Goal: Task Accomplishment & Management: Manage account settings

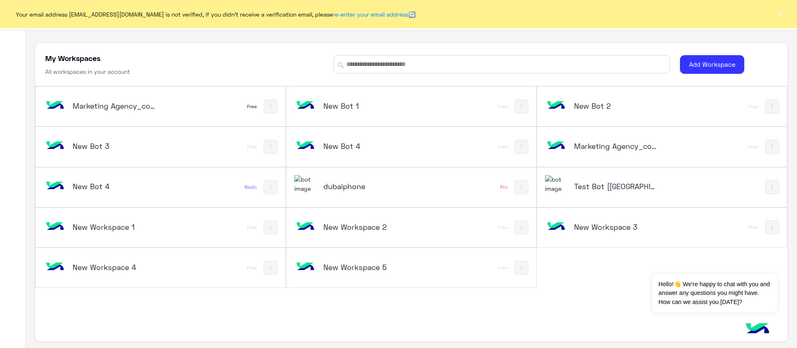
scroll to position [3, 0]
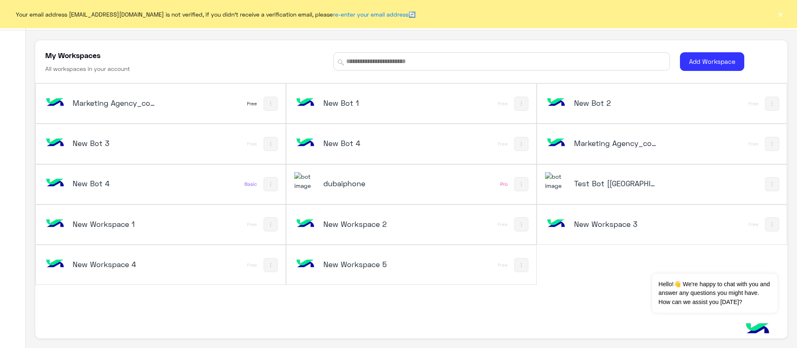
click at [593, 187] on h5 "Test Bot [[GEOGRAPHIC_DATA]]" at bounding box center [616, 183] width 84 height 10
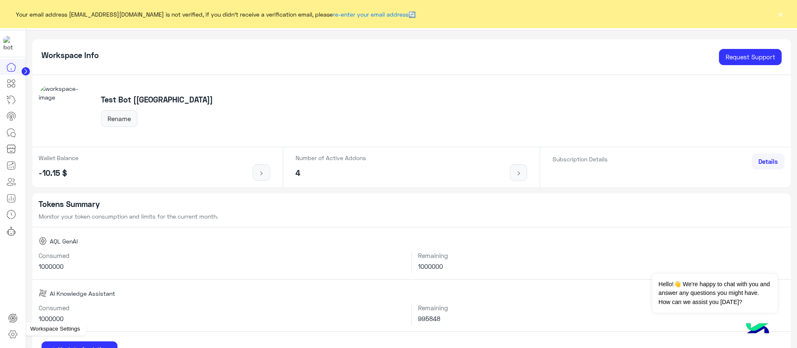
click at [8, 332] on icon at bounding box center [13, 334] width 10 height 10
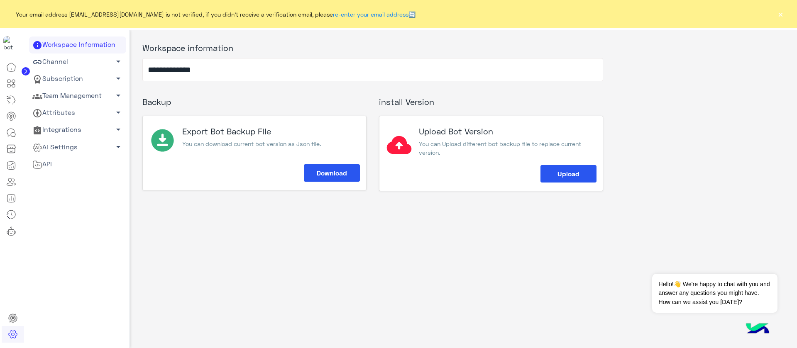
click at [82, 95] on link "Team Management arrow_drop_down" at bounding box center [77, 96] width 97 height 17
click at [76, 113] on link "Team Members" at bounding box center [77, 112] width 97 height 15
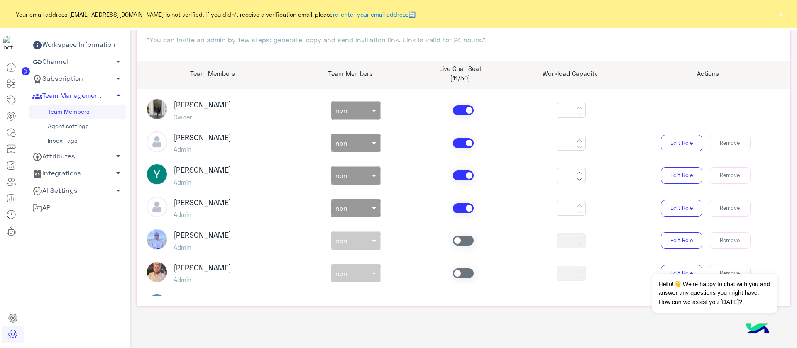
click at [57, 79] on link "Subscription arrow_drop_down" at bounding box center [77, 79] width 97 height 17
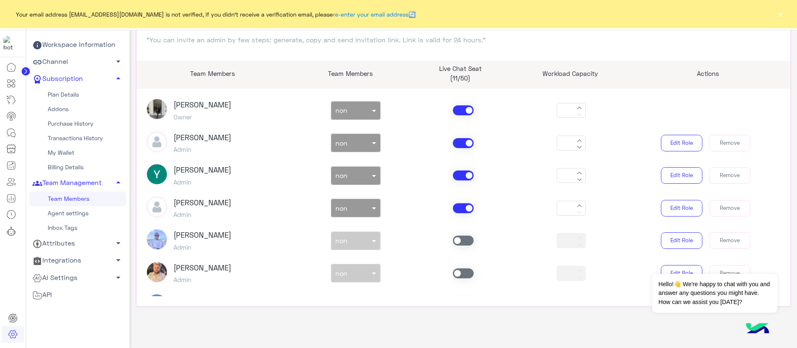
click at [58, 152] on link "My Wallet" at bounding box center [77, 153] width 97 height 15
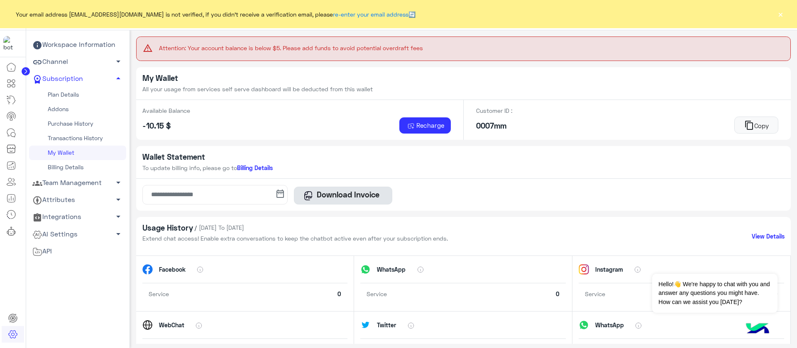
click at [324, 197] on h5 "Download Invoice" at bounding box center [347, 194] width 69 height 9
